Goal: Browse casually: Explore the website without a specific task or goal

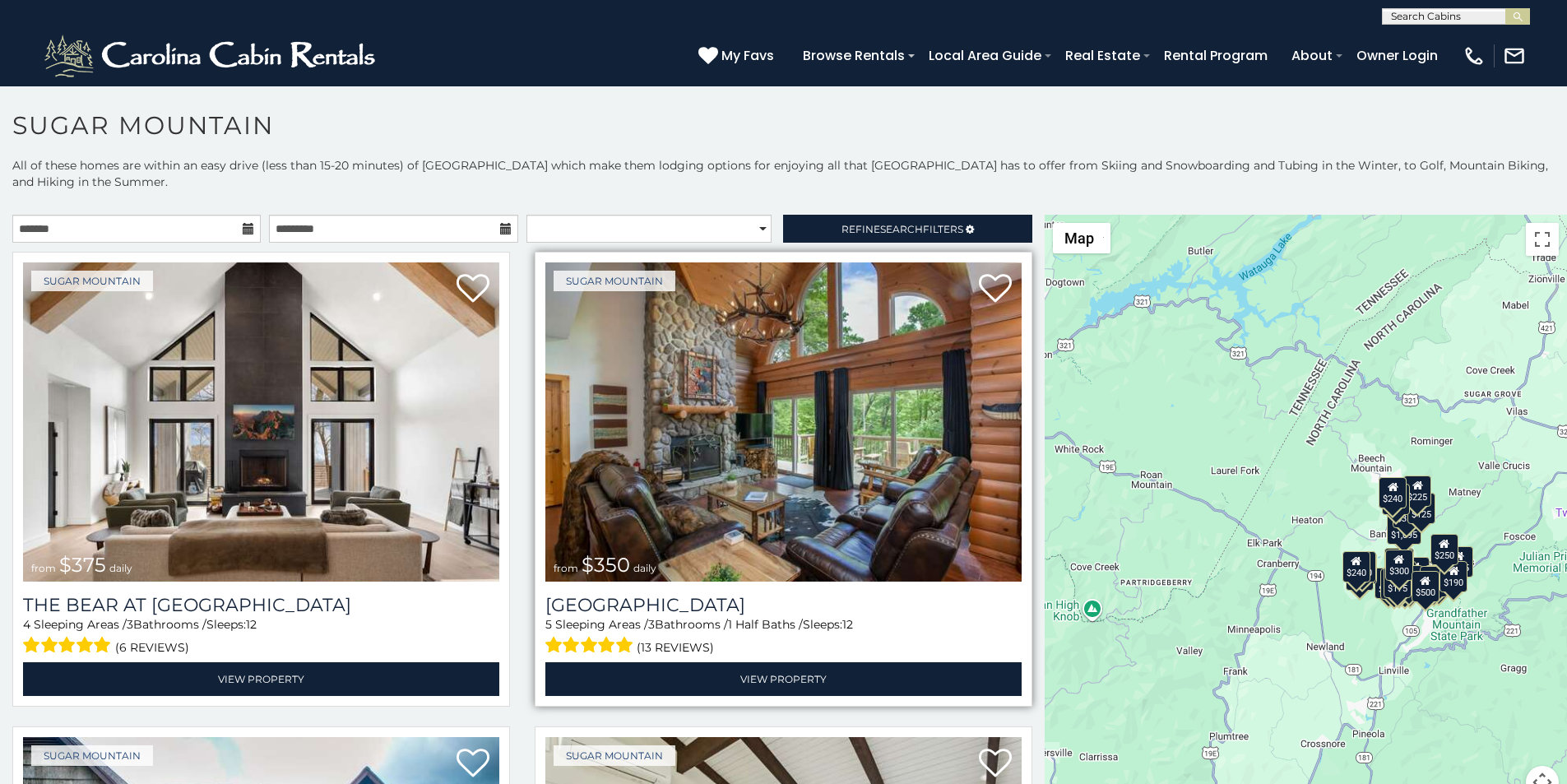
scroll to position [68, 0]
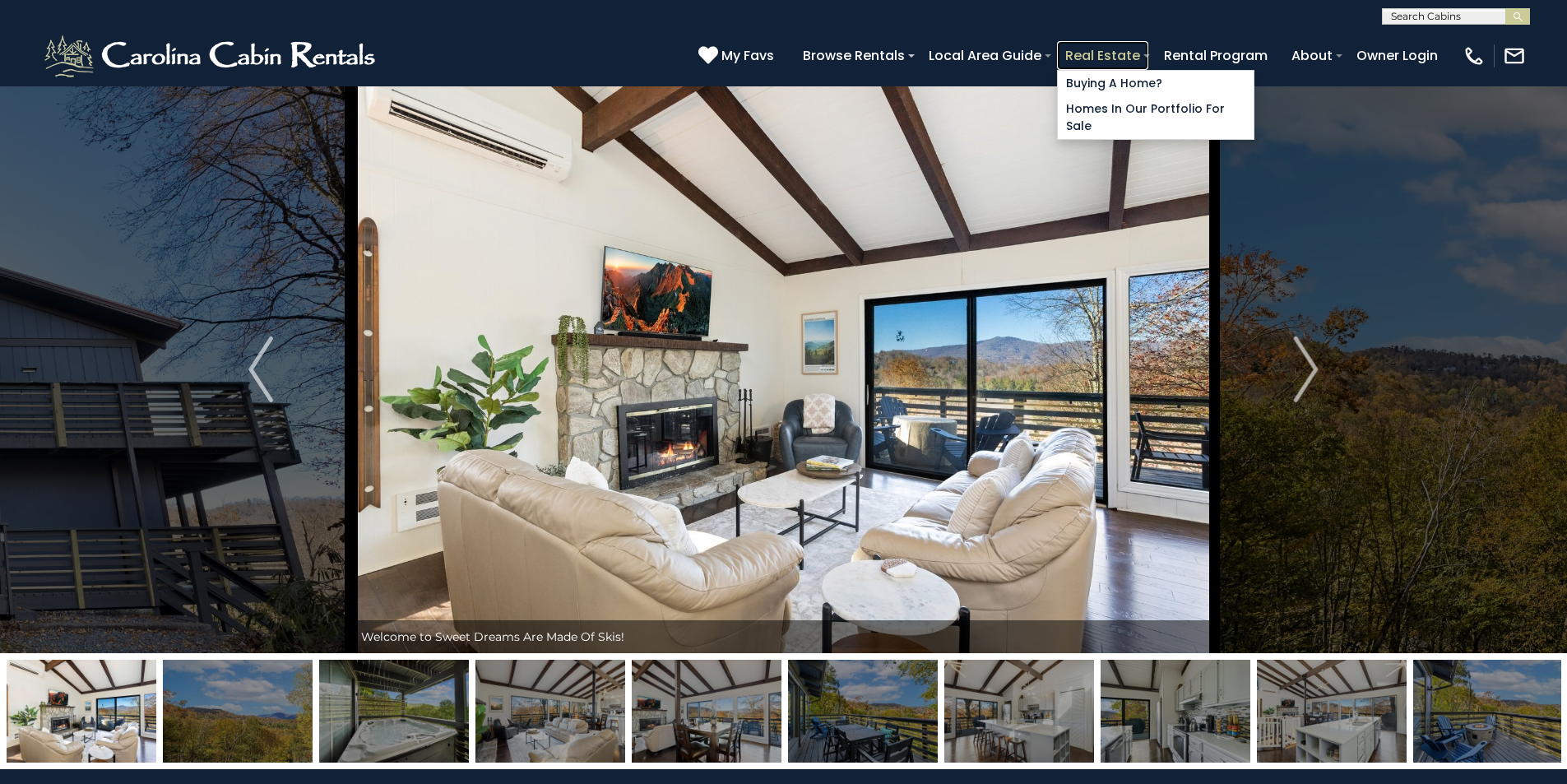
click at [1148, 47] on link "Real Estate" at bounding box center [1102, 55] width 91 height 28
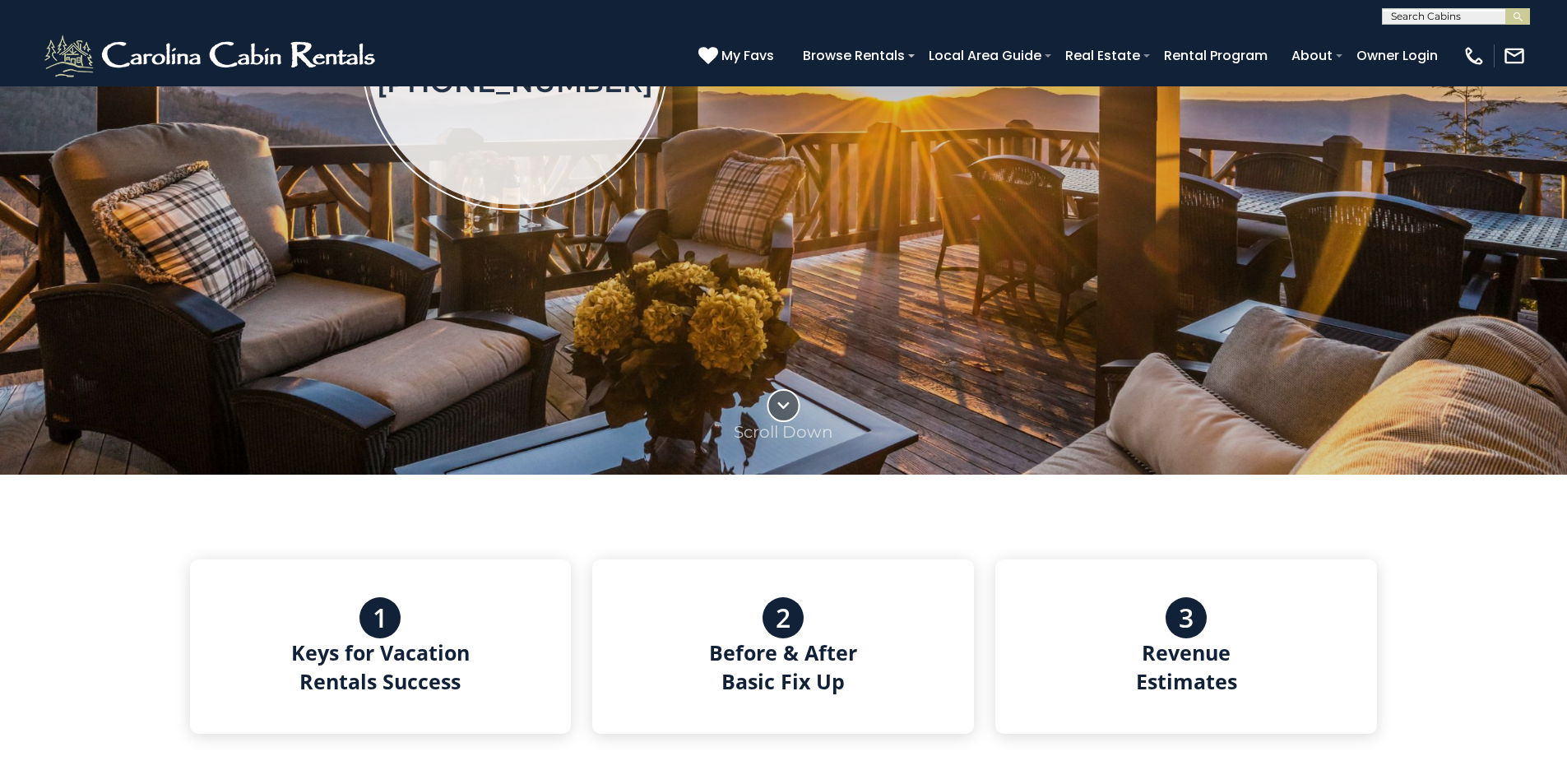
scroll to position [445, 0]
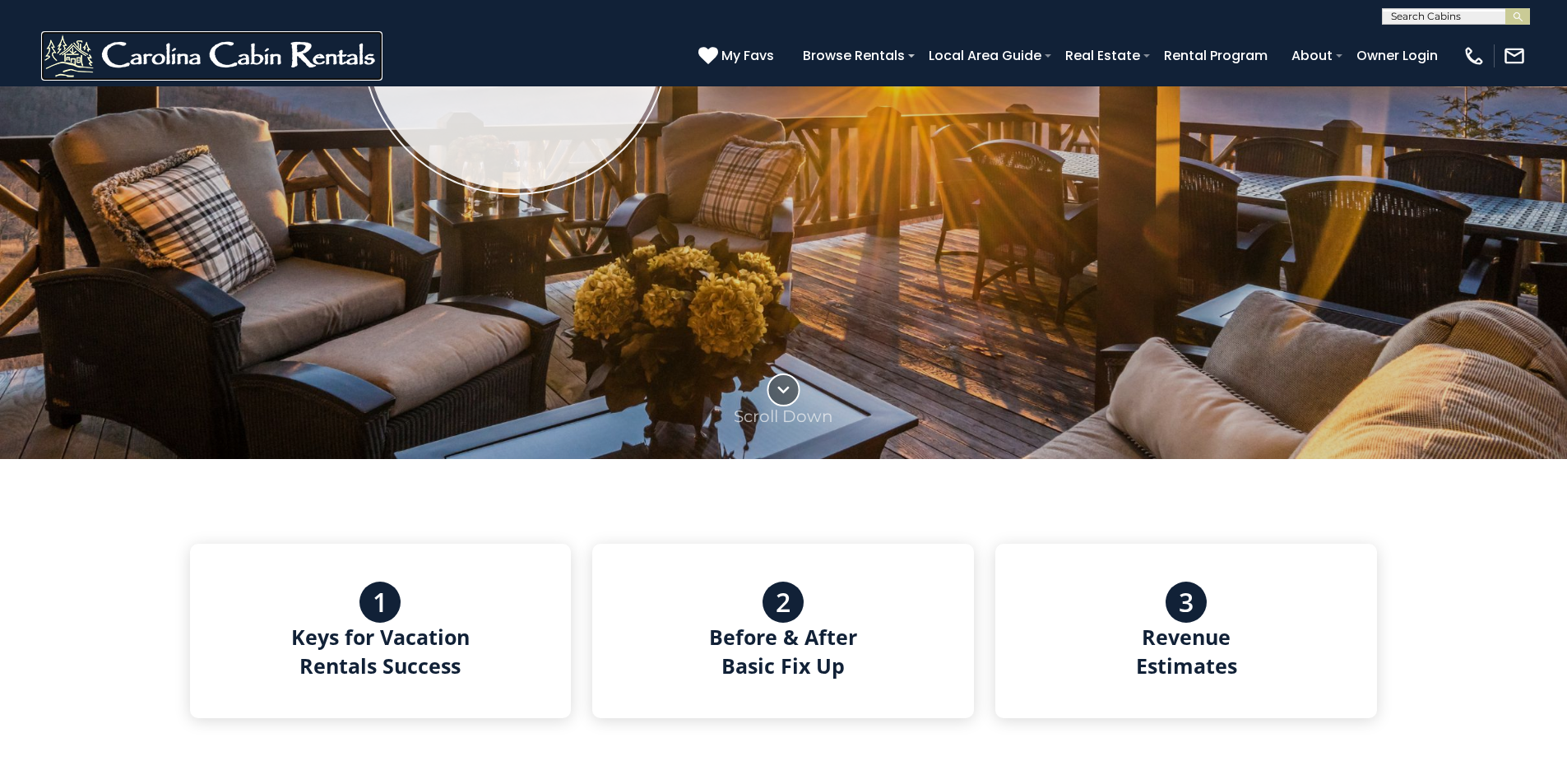
click at [56, 51] on img at bounding box center [212, 56] width 342 height 50
